Goal: Task Accomplishment & Management: Use online tool/utility

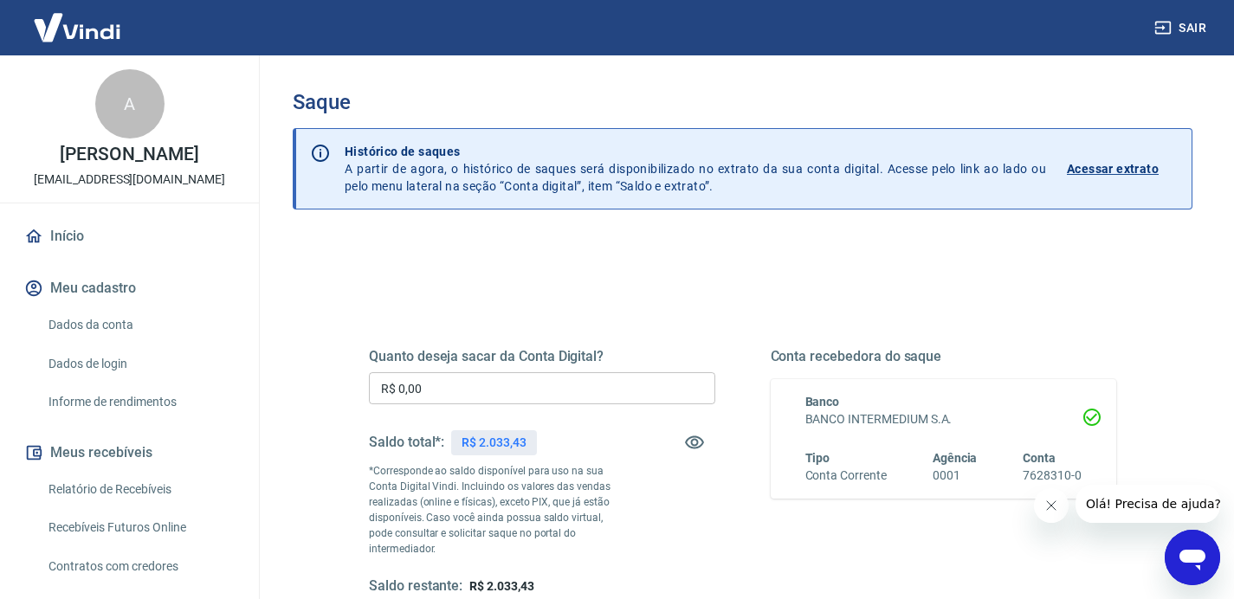
click at [481, 397] on input "R$ 0,00" at bounding box center [542, 388] width 346 height 32
click at [495, 437] on p "R$ 2.033,43" at bounding box center [493, 443] width 64 height 18
copy div "R$ 2.033,43"
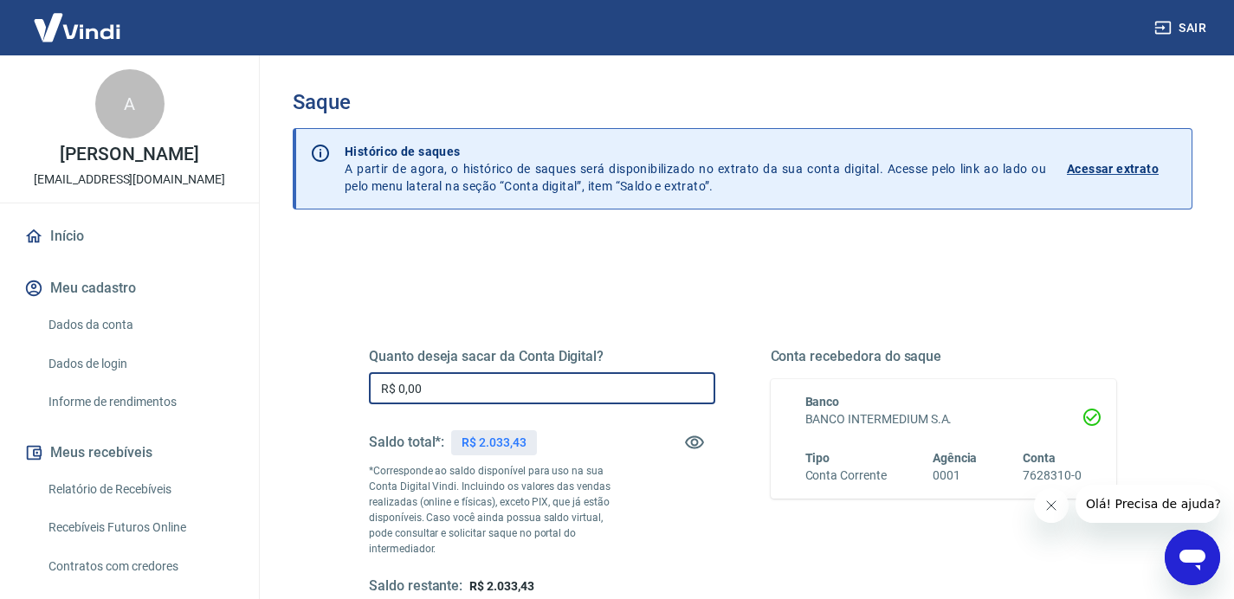
click at [500, 401] on input "R$ 0,00" at bounding box center [542, 388] width 346 height 32
paste input "2.033,43"
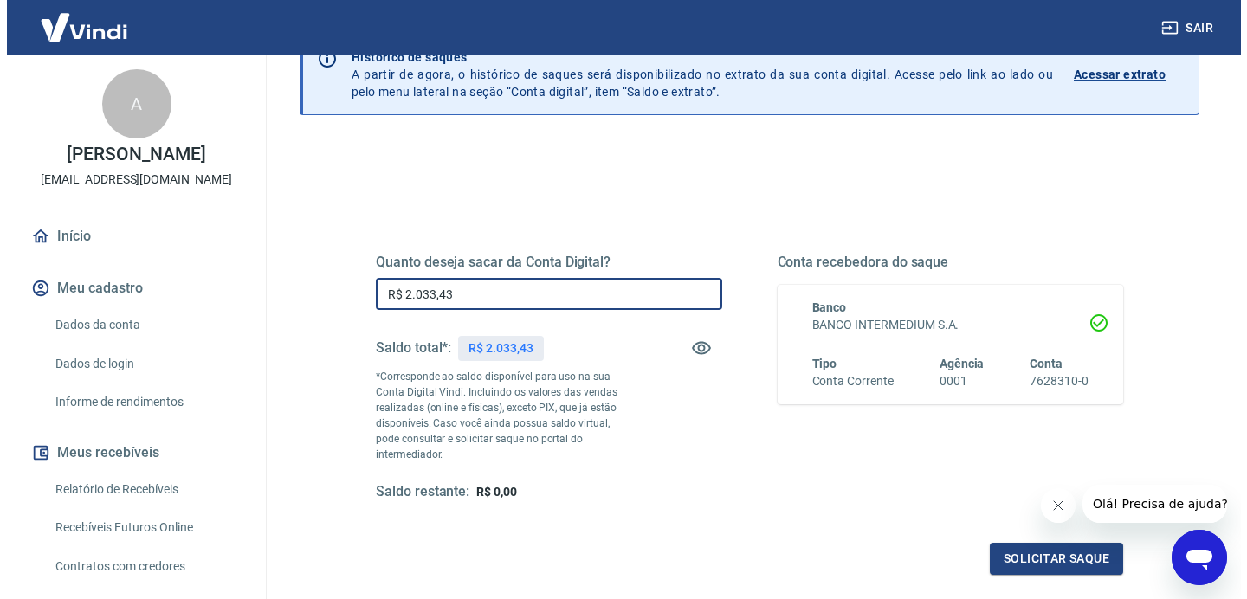
scroll to position [229, 0]
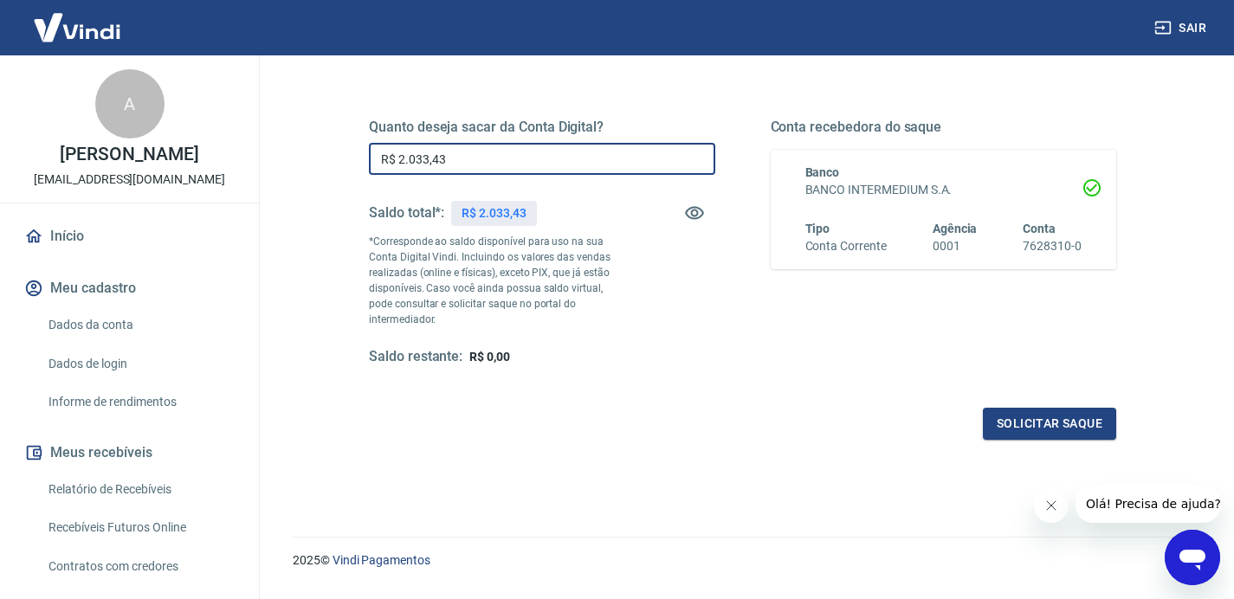
type input "R$ 2.033,43"
click at [1023, 390] on div "Quanto deseja sacar da Conta Digital? R$ 2.033,43 ​ Saldo total*: R$ 2.033,43 *…" at bounding box center [742, 258] width 747 height 363
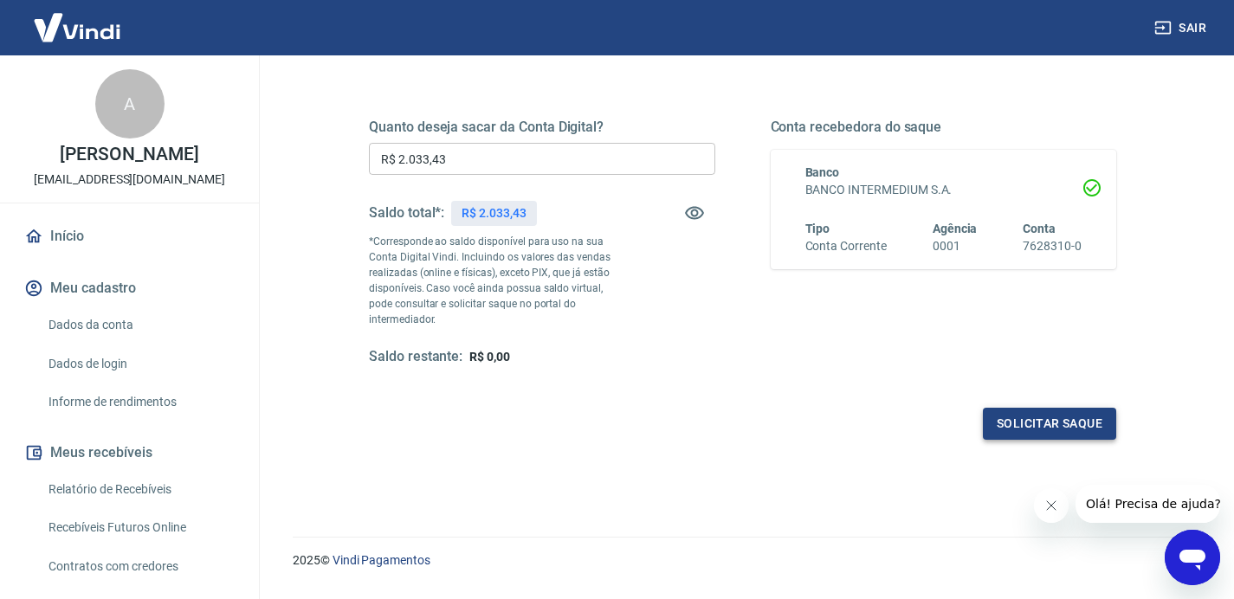
click at [1036, 416] on button "Solicitar saque" at bounding box center [1049, 424] width 133 height 32
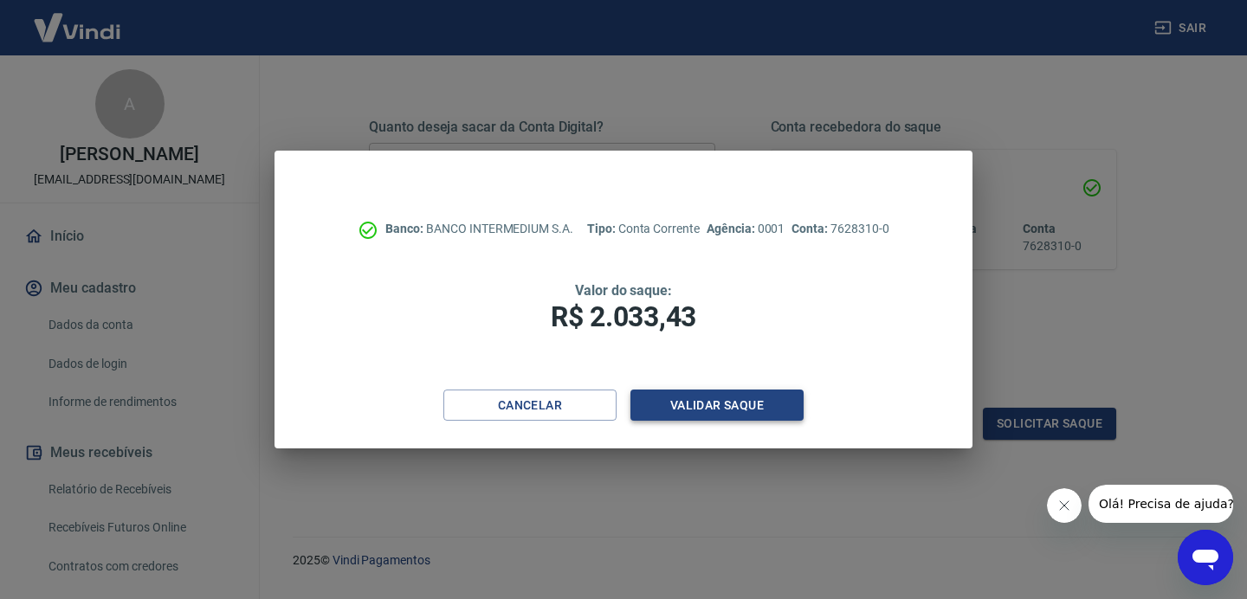
click at [746, 407] on button "Validar saque" at bounding box center [716, 406] width 173 height 32
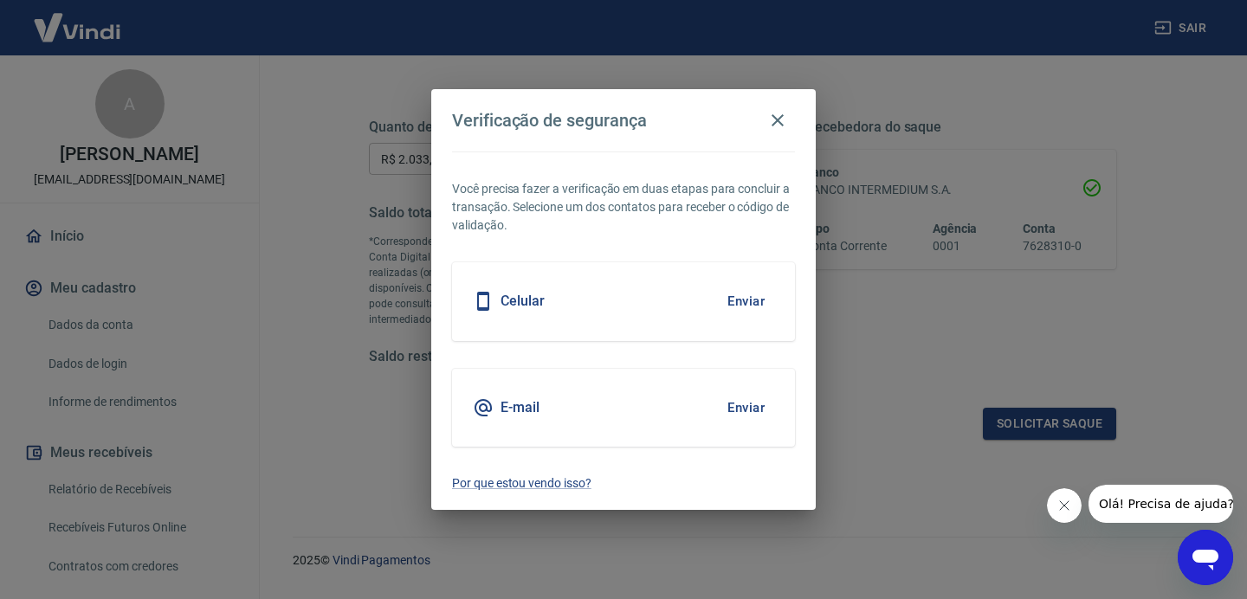
click at [1072, 517] on button "Fechar mensagem da empresa" at bounding box center [1064, 505] width 35 height 35
click at [713, 289] on div "Celular Enviar" at bounding box center [623, 301] width 343 height 78
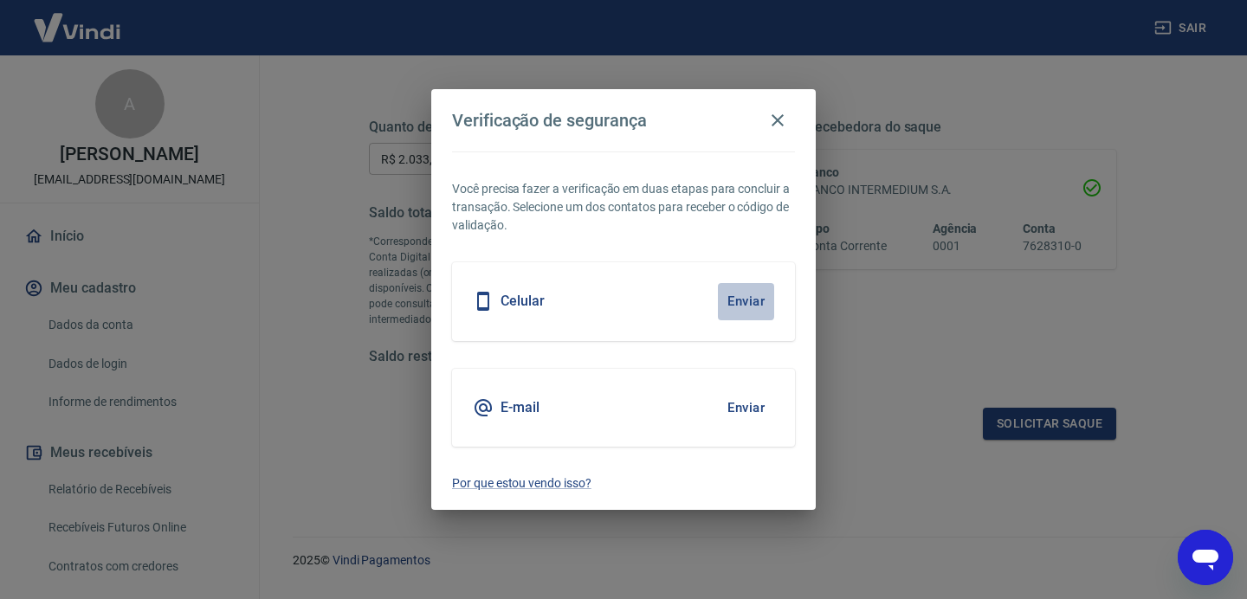
click at [732, 305] on button "Enviar" at bounding box center [746, 301] width 56 height 36
click at [738, 297] on button "Enviar" at bounding box center [746, 301] width 56 height 36
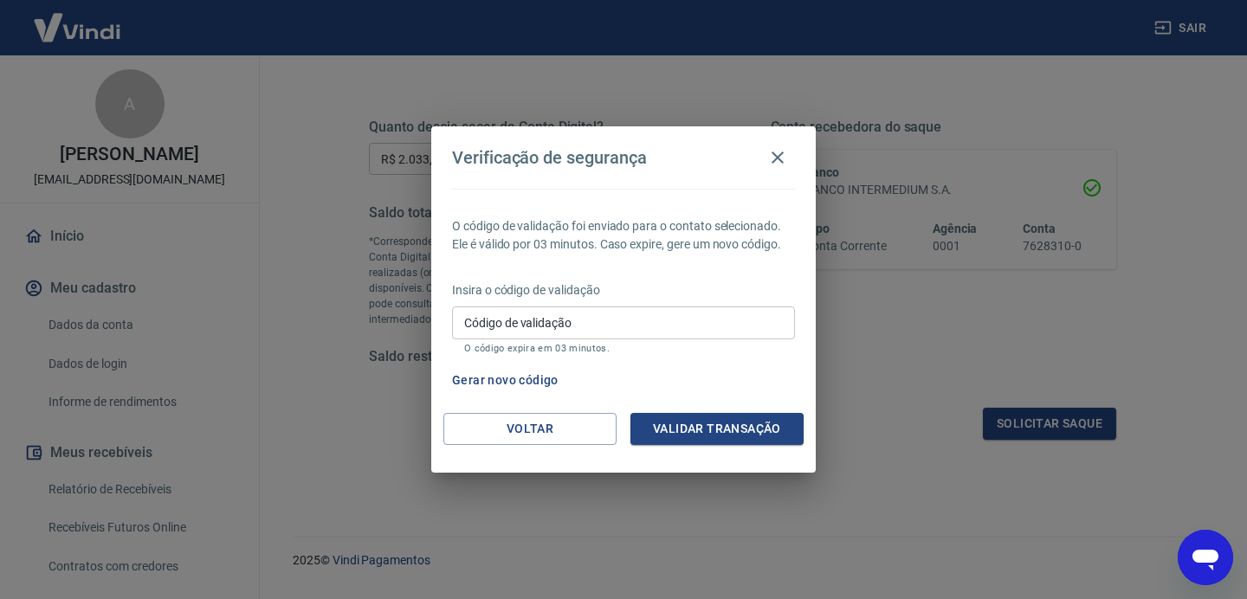
click at [573, 319] on input "Código de validação" at bounding box center [623, 322] width 343 height 32
click at [478, 391] on button "Gerar novo código" at bounding box center [505, 380] width 120 height 32
click at [540, 381] on button "Gerar novo código" at bounding box center [505, 380] width 120 height 32
click at [567, 330] on input "Código de validação" at bounding box center [623, 322] width 343 height 32
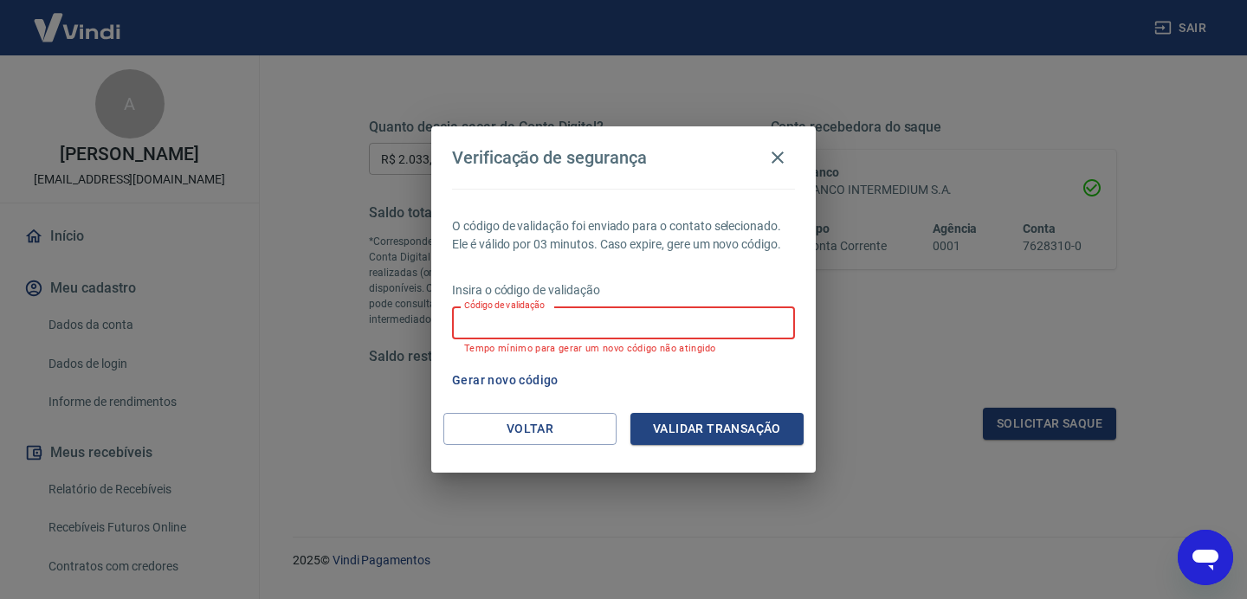
click at [612, 266] on div "O código de validação foi enviado para o contato selecionado. Ele é válido por …" at bounding box center [623, 301] width 384 height 224
click at [592, 312] on input "Código de validação" at bounding box center [623, 322] width 343 height 32
type input "731564"
click at [673, 429] on button "Validar transação" at bounding box center [716, 429] width 173 height 32
